Goal: Navigation & Orientation: Find specific page/section

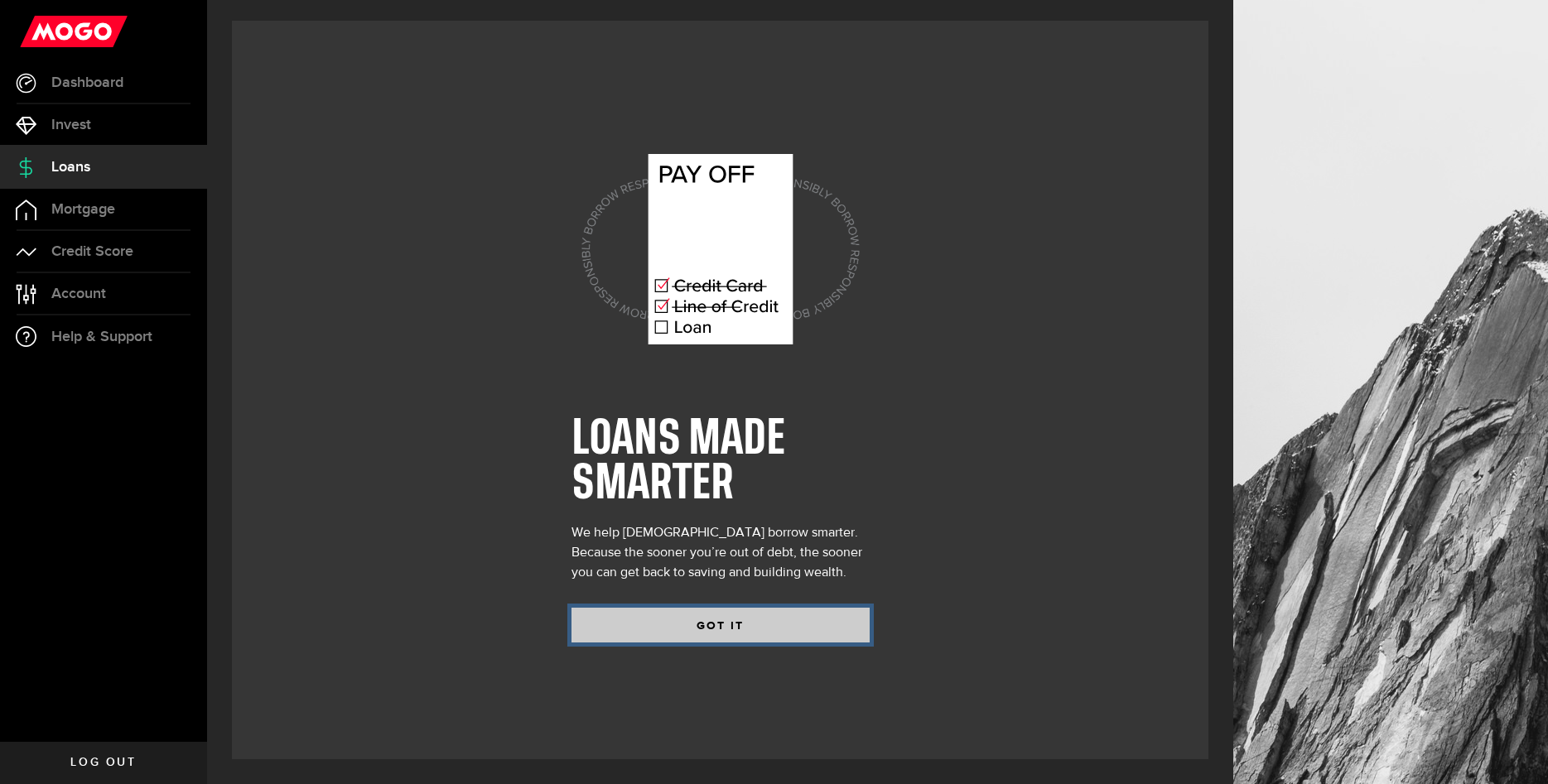
click at [683, 619] on button "GOT IT" at bounding box center [721, 625] width 298 height 35
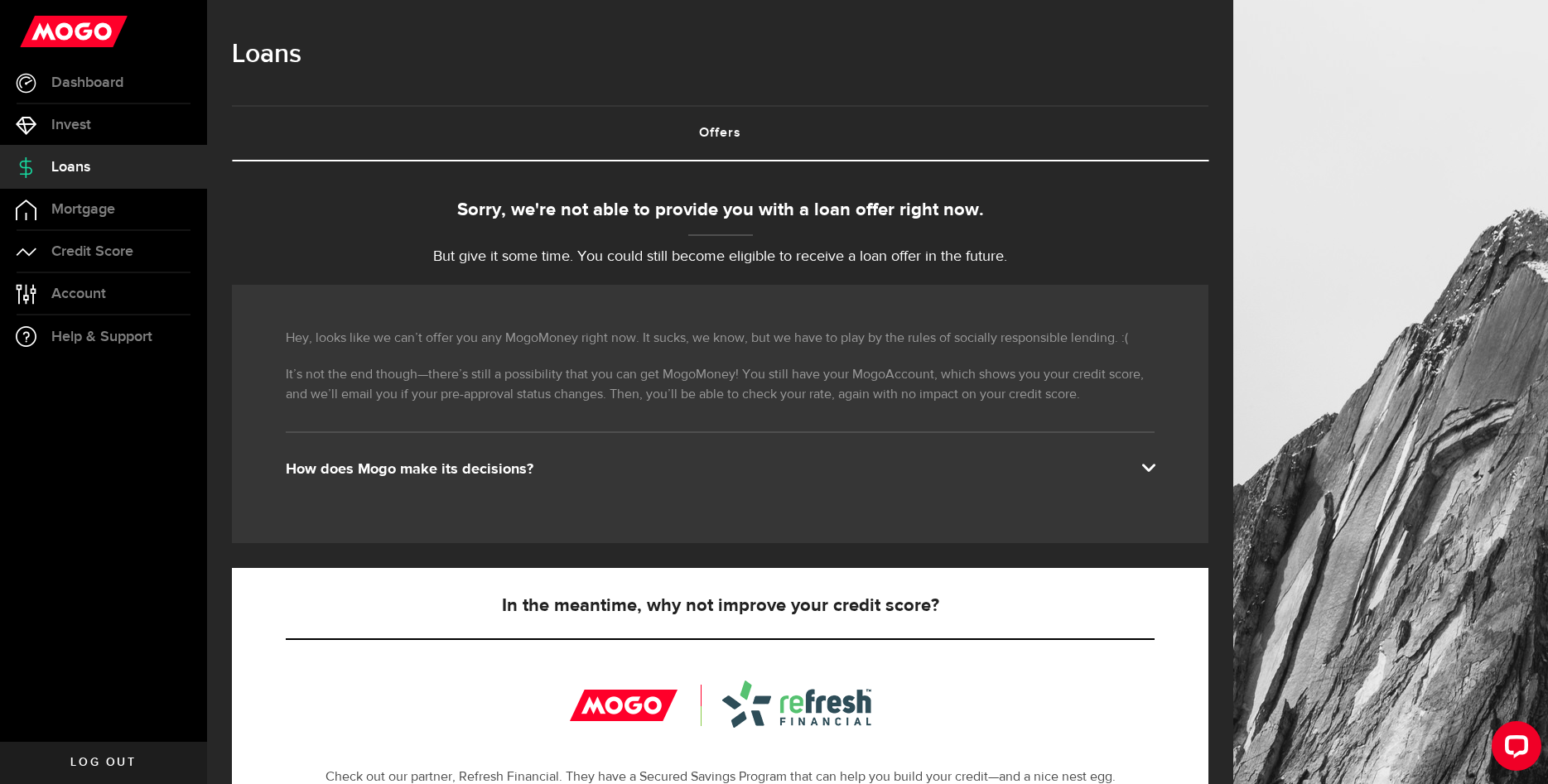
click at [729, 132] on link "Offers (requires attention)" at bounding box center [720, 133] width 977 height 53
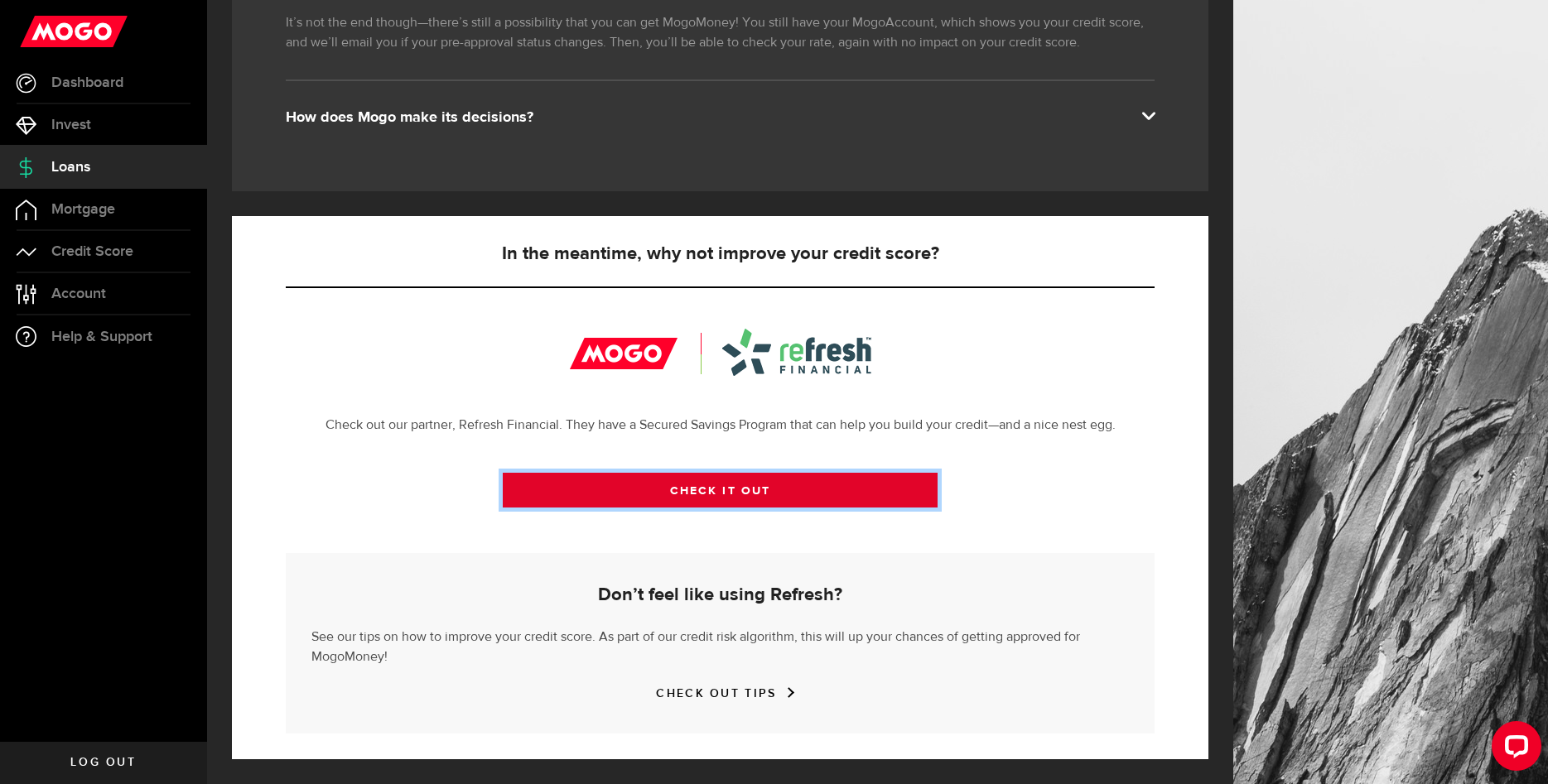
click at [604, 498] on link "CHECK IT OUT" at bounding box center [720, 490] width 435 height 35
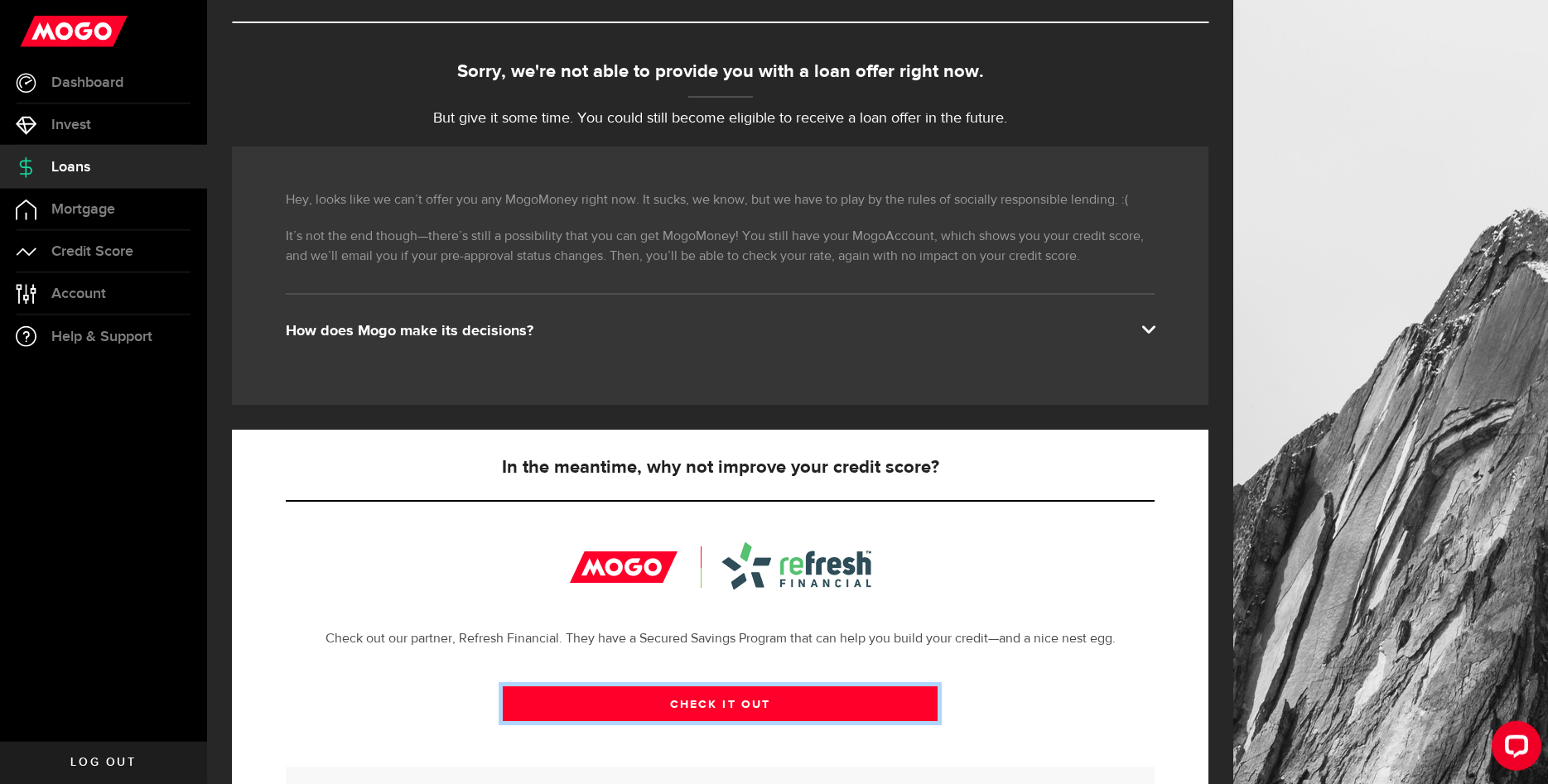
scroll to position [0, 0]
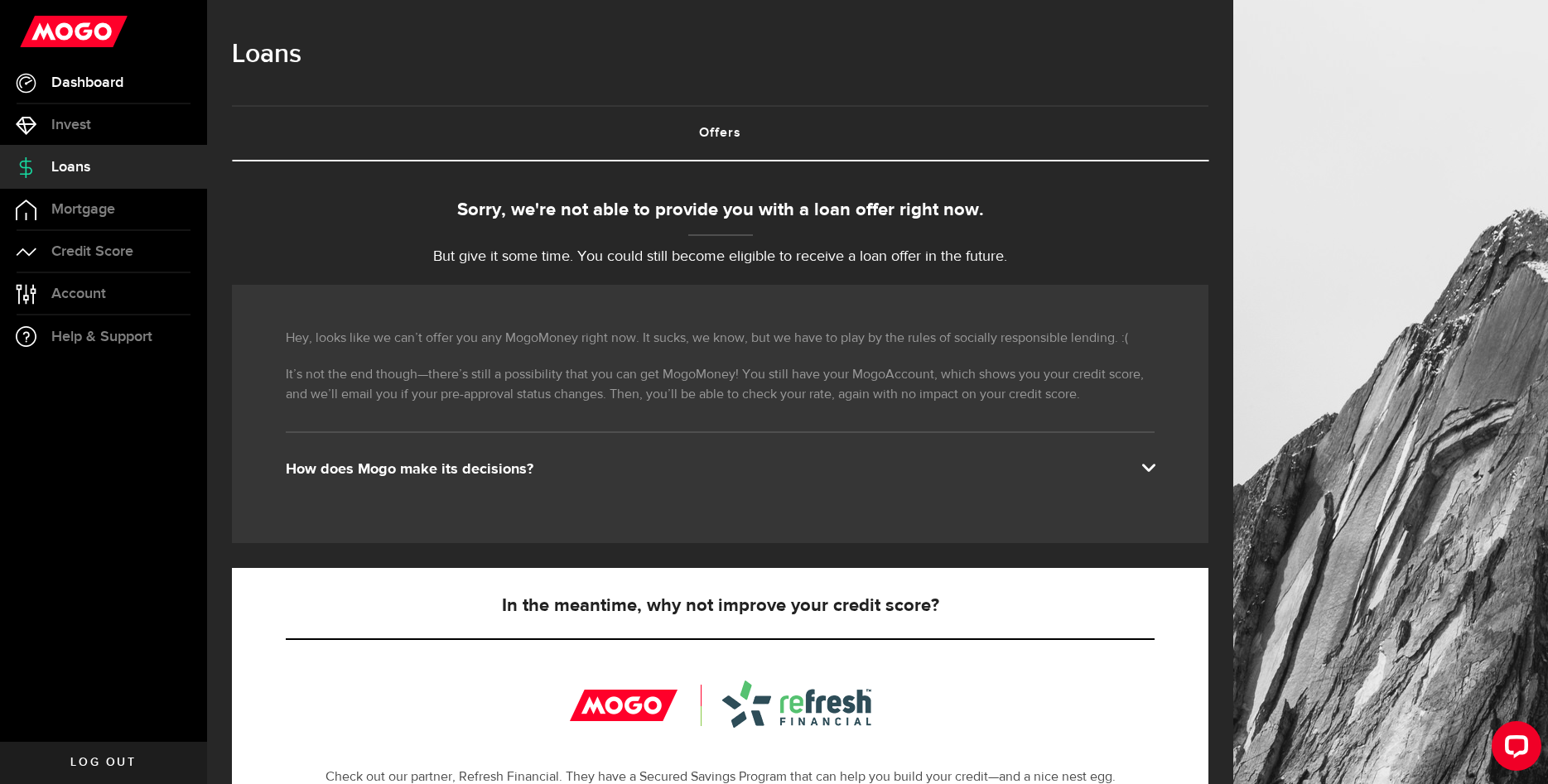
click at [141, 86] on link "Dashboard" at bounding box center [103, 82] width 207 height 41
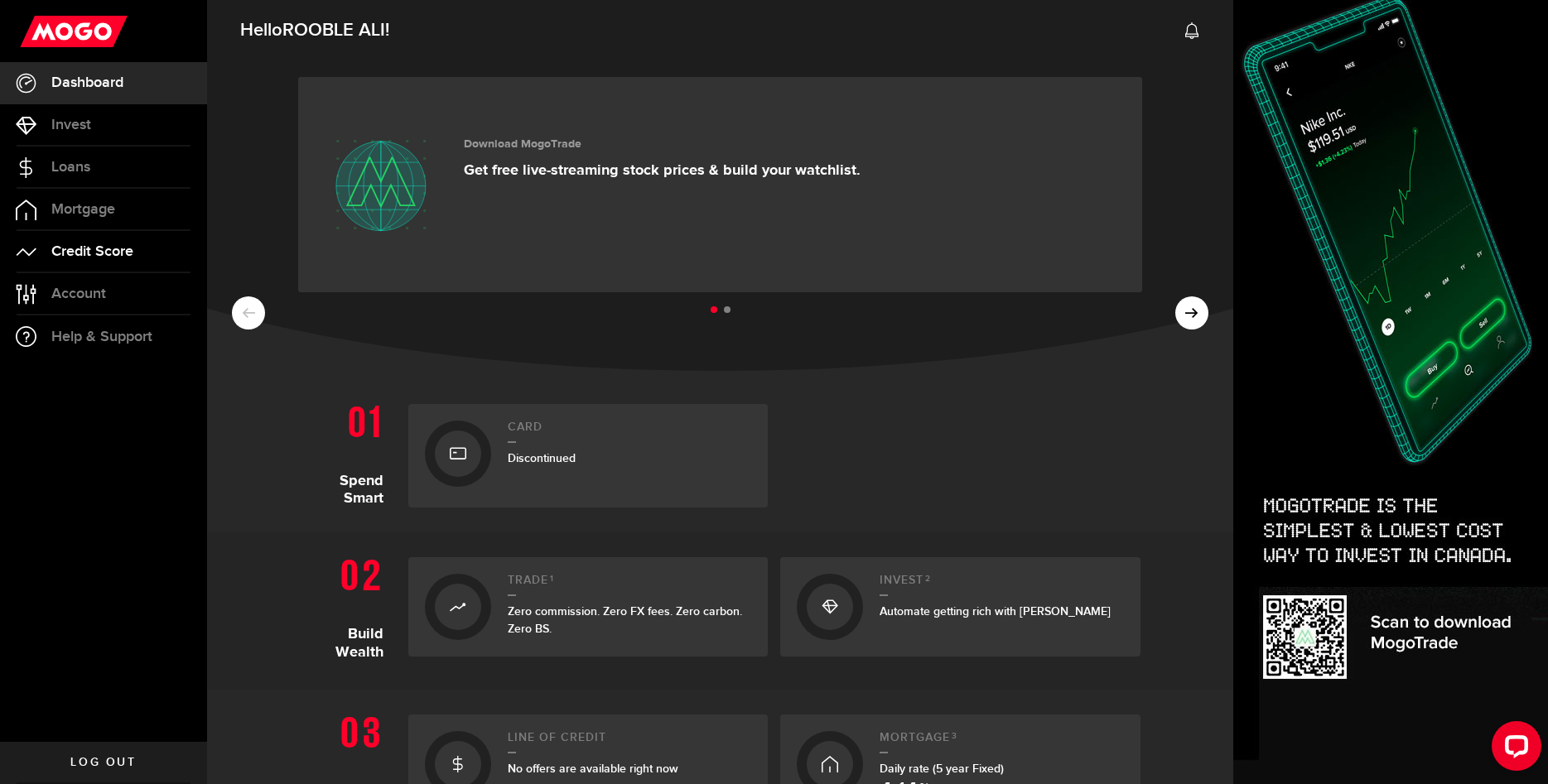
click at [93, 253] on span "Credit Score" at bounding box center [93, 251] width 82 height 15
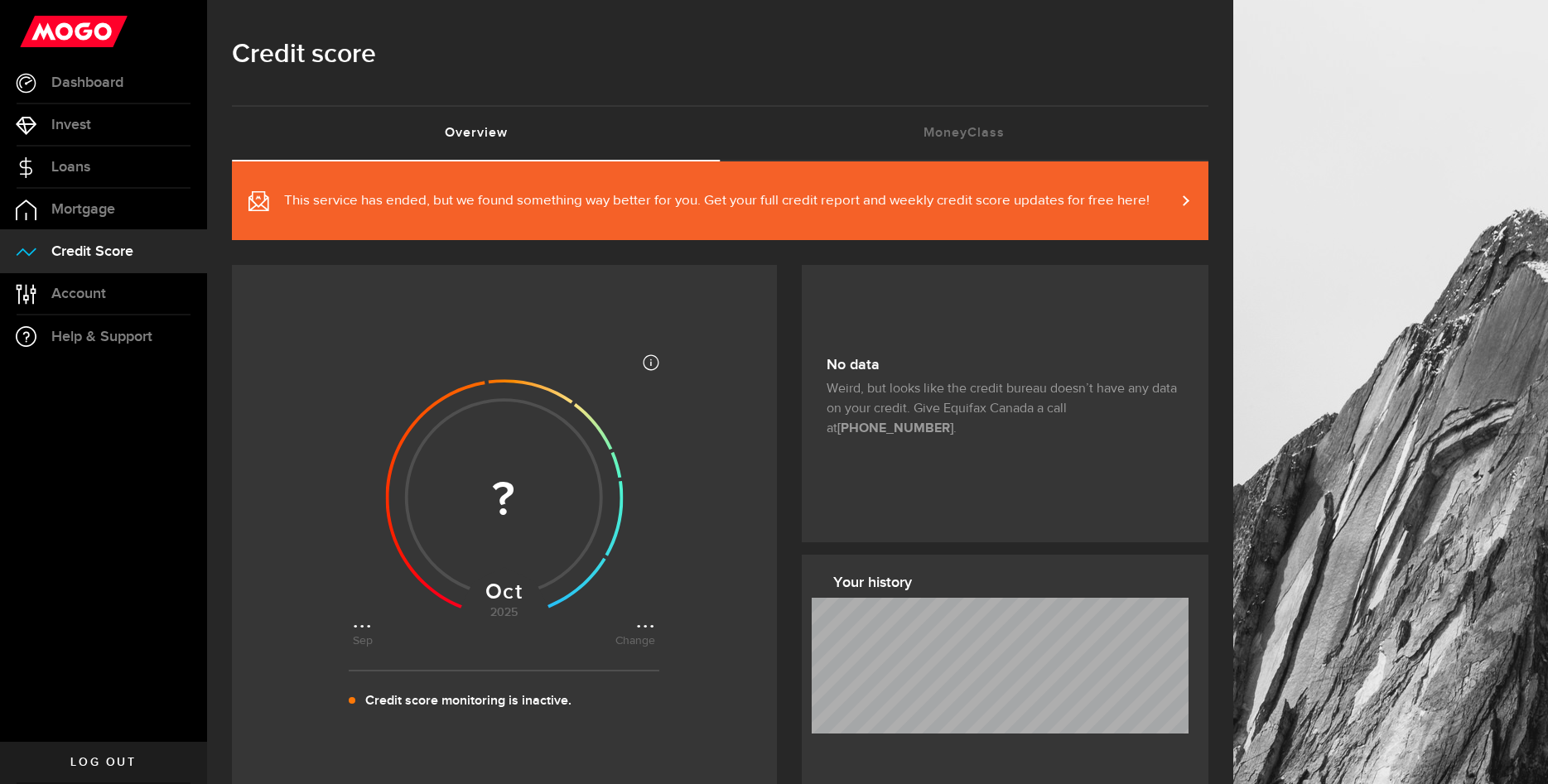
click at [1180, 199] on span at bounding box center [1175, 201] width 8 height 17
click at [88, 178] on link "Loans" at bounding box center [103, 167] width 207 height 41
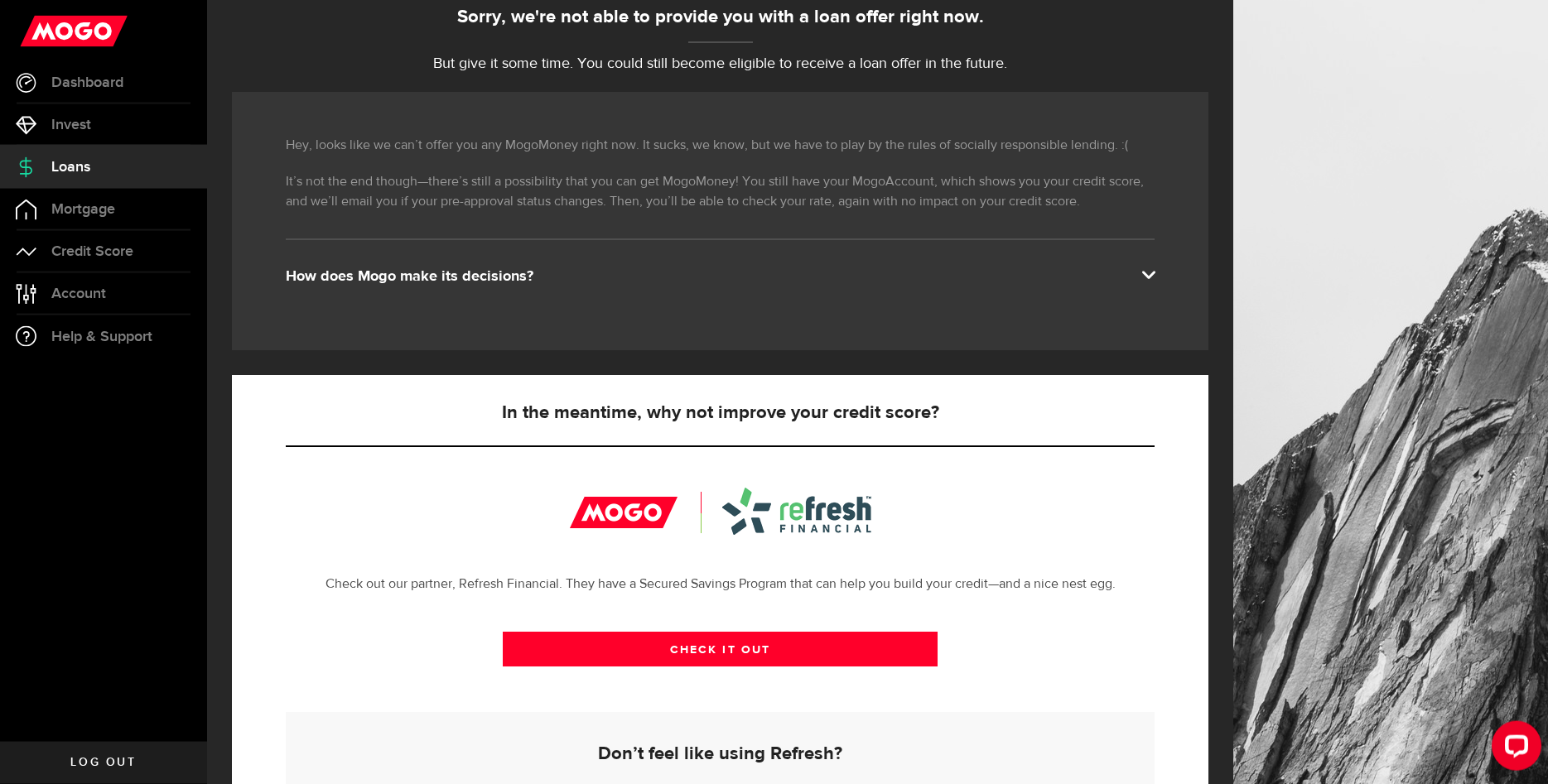
scroll to position [353, 0]
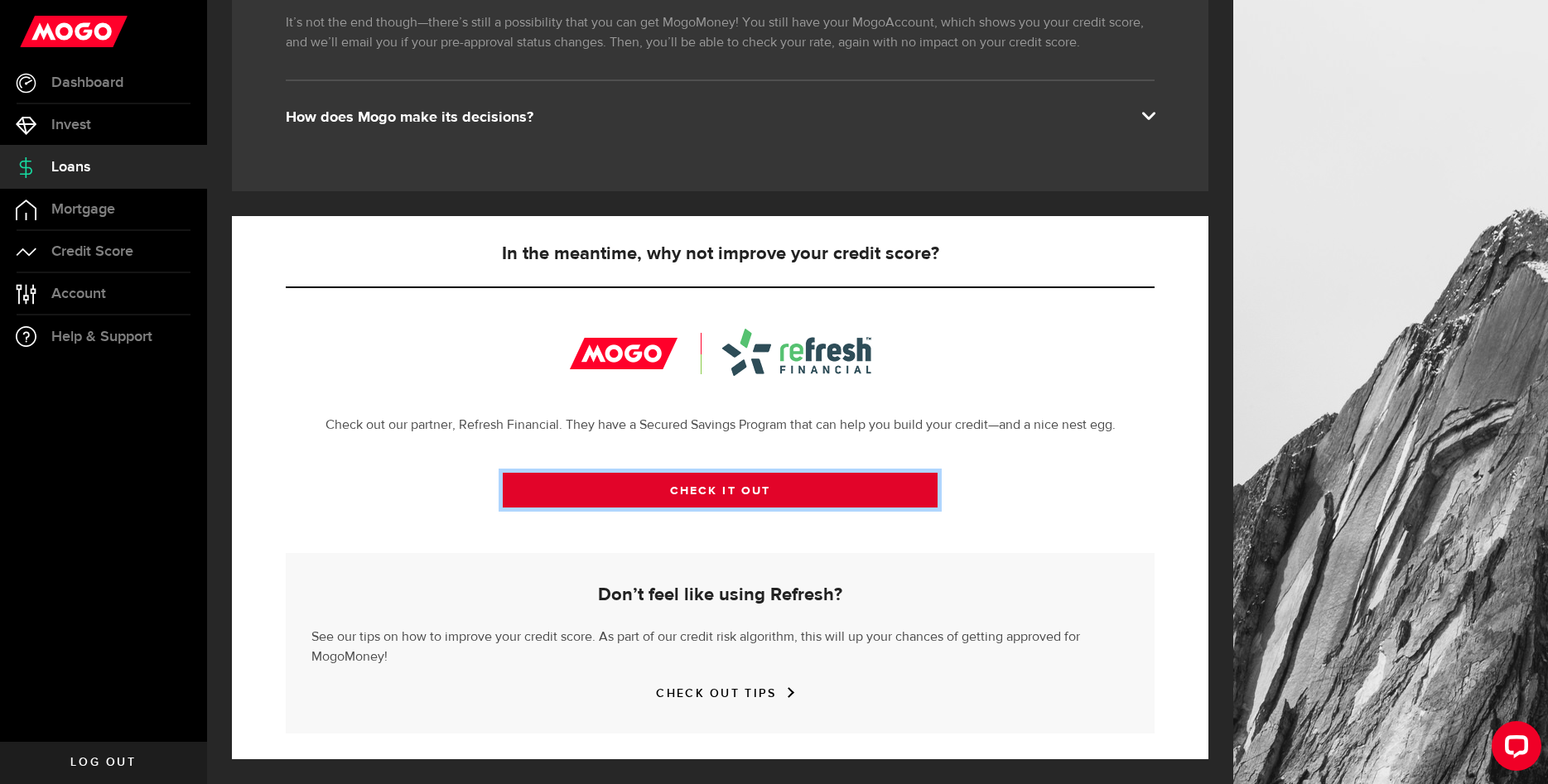
click at [633, 489] on link "CHECK IT OUT" at bounding box center [720, 490] width 435 height 35
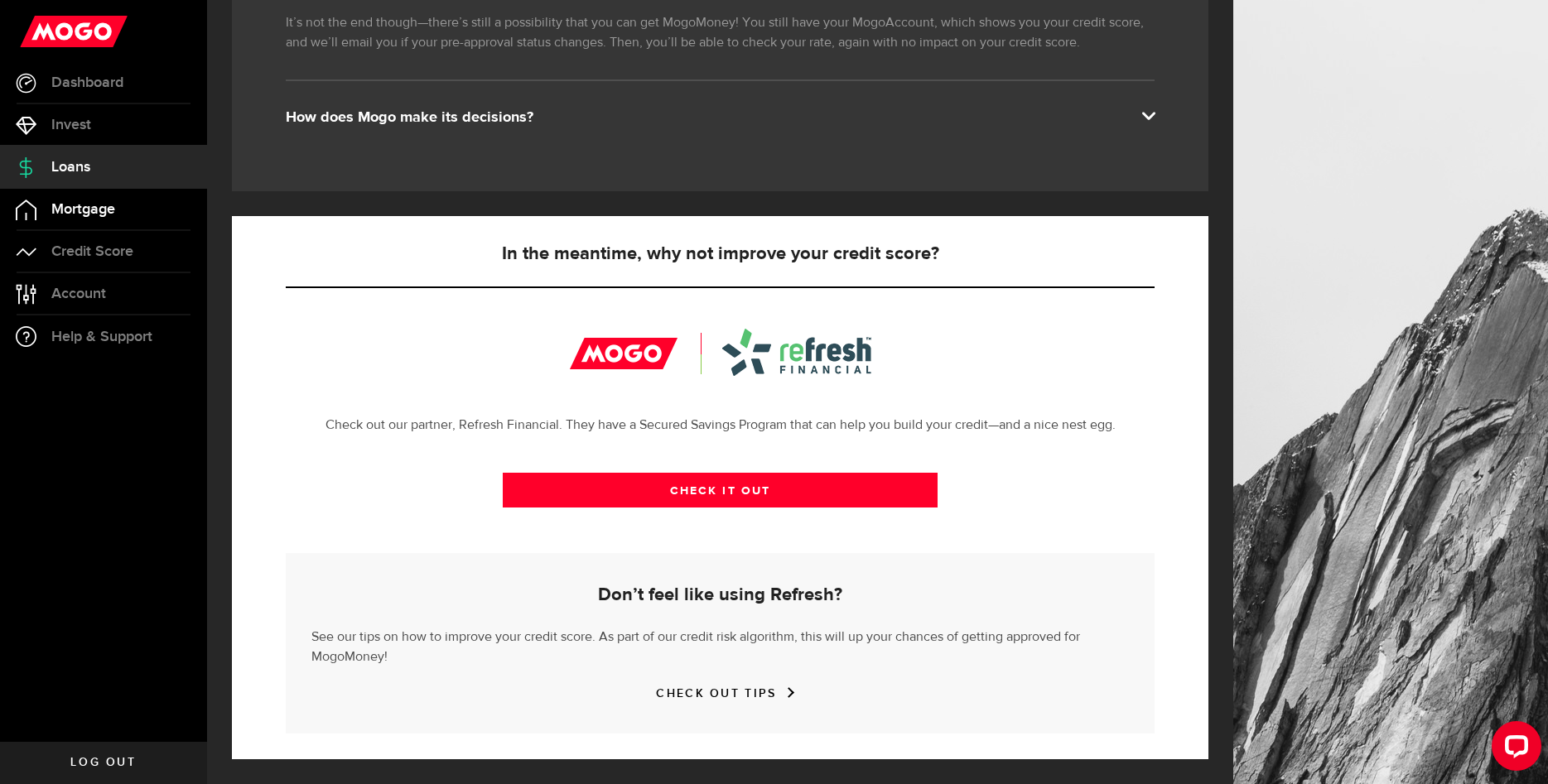
click at [71, 211] on span "Mortgage" at bounding box center [83, 209] width 64 height 15
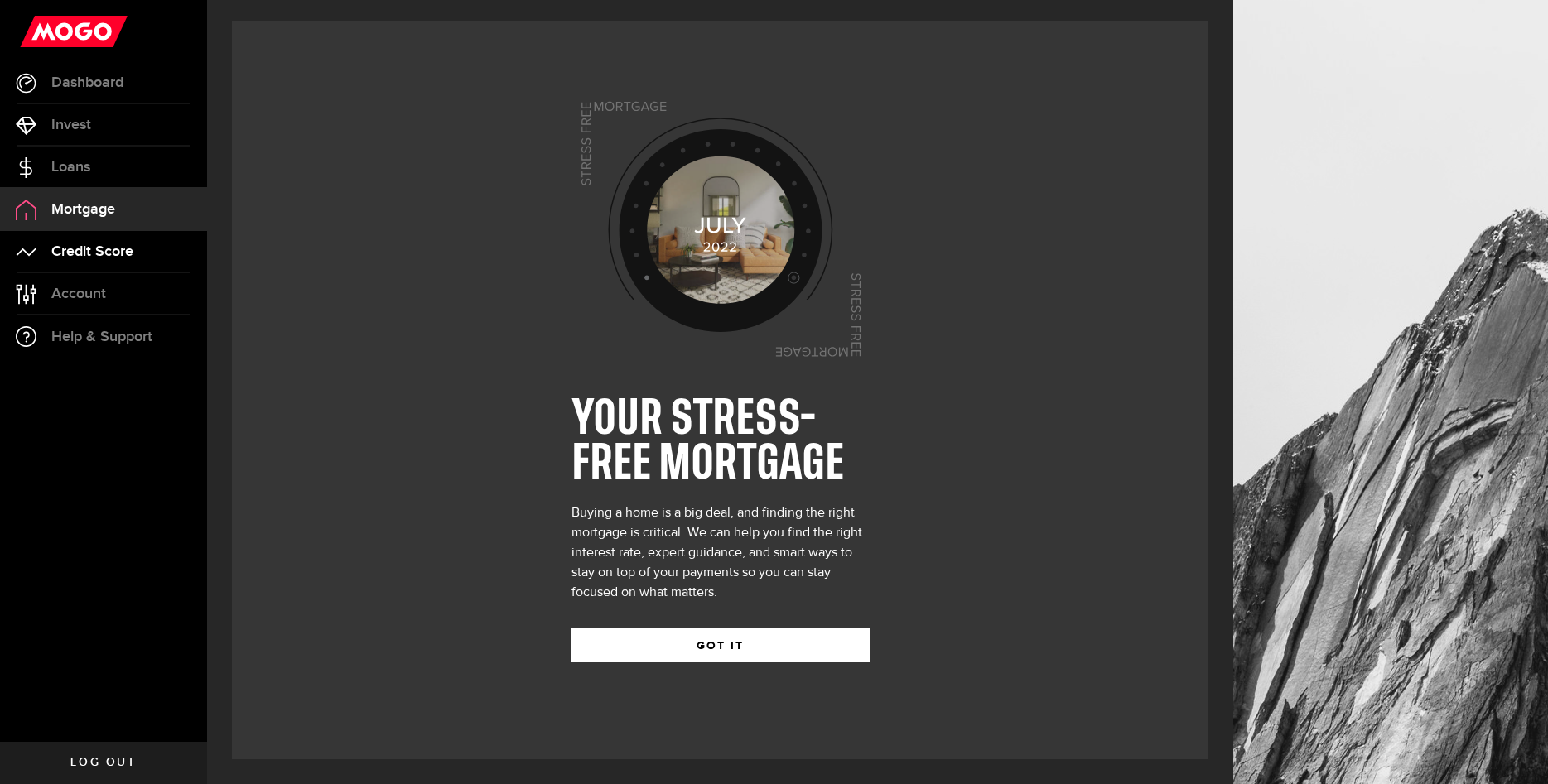
click at [80, 254] on span "Credit Score" at bounding box center [93, 251] width 82 height 15
